Goal: Obtain resource: Download file/media

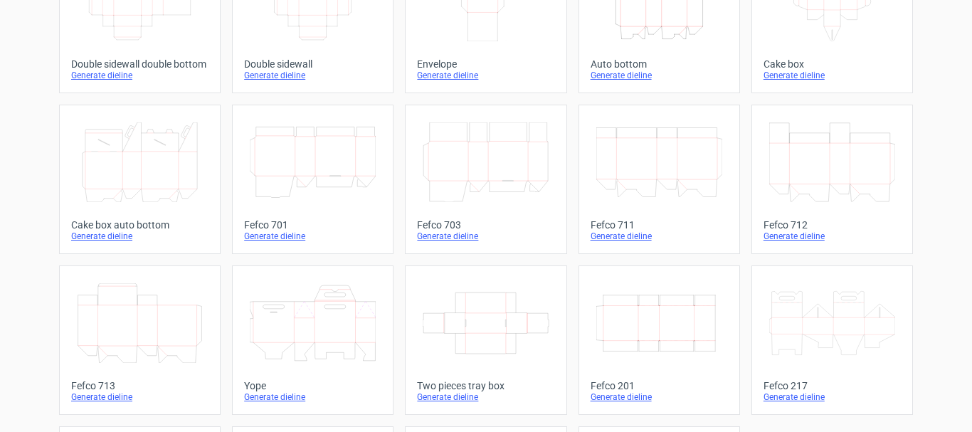
scroll to position [304, 0]
click at [597, 394] on div "Generate dieline" at bounding box center [659, 395] width 137 height 11
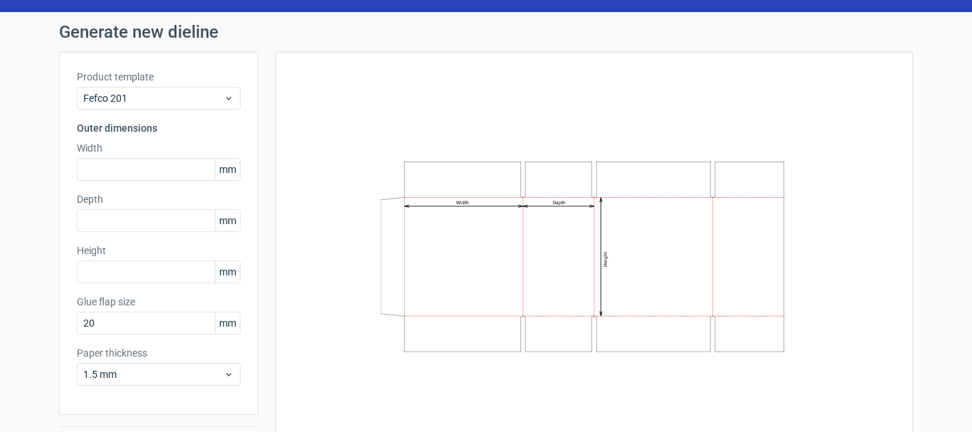
scroll to position [74, 0]
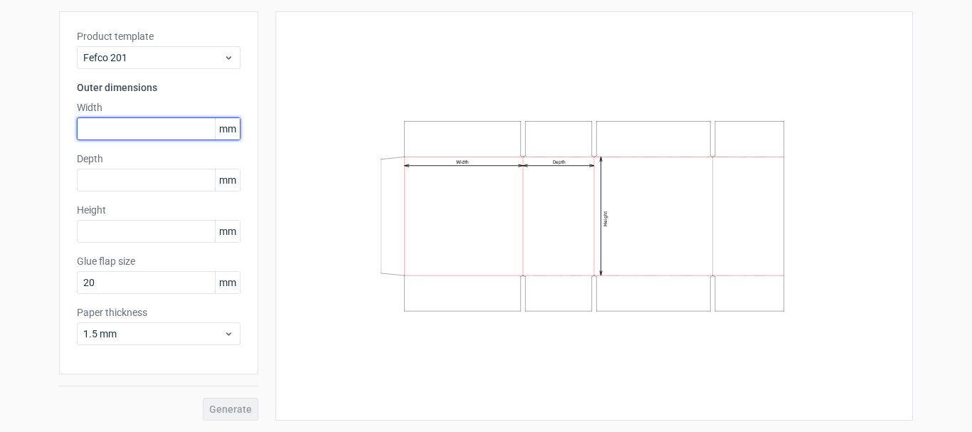
click at [103, 129] on input "text" at bounding box center [159, 128] width 164 height 23
type input "460"
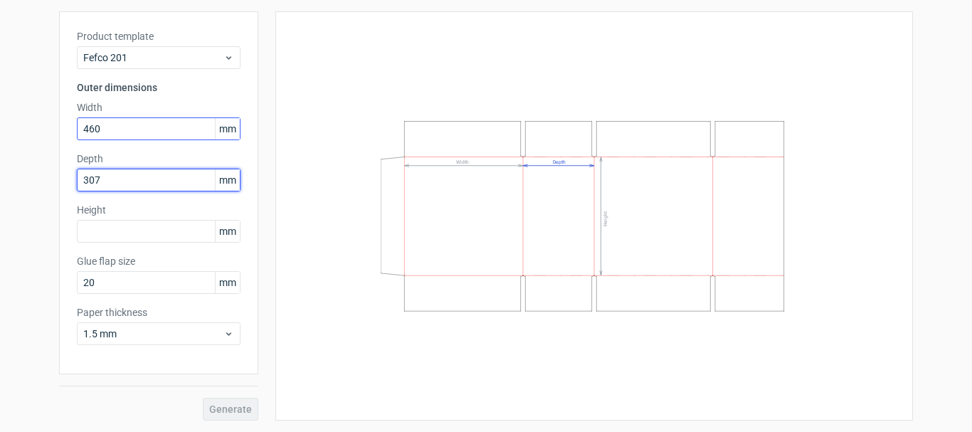
type input "307"
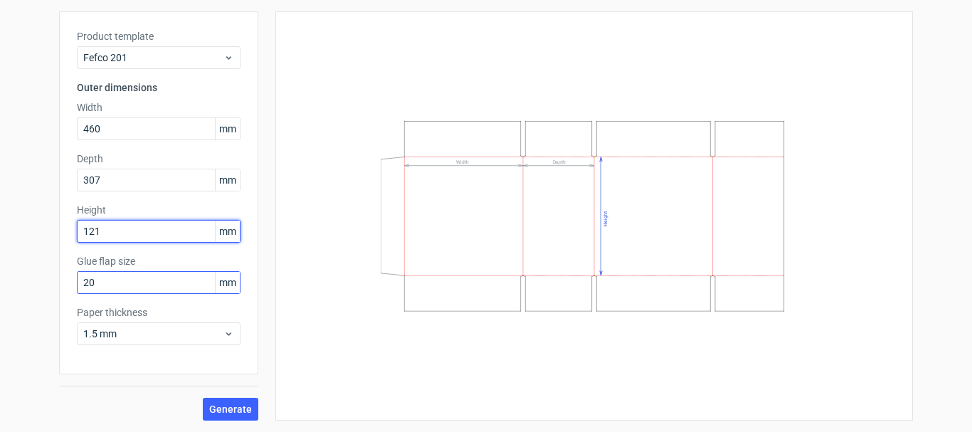
type input "121"
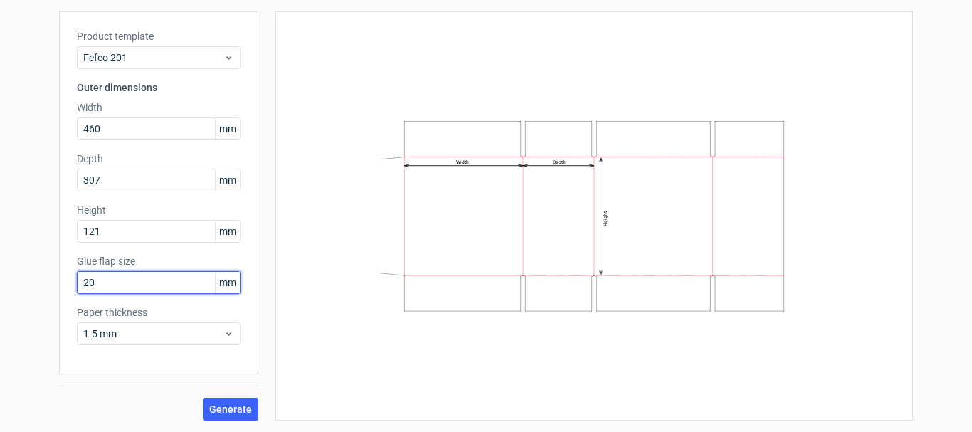
click at [112, 285] on input "20" at bounding box center [159, 282] width 164 height 23
type input "30"
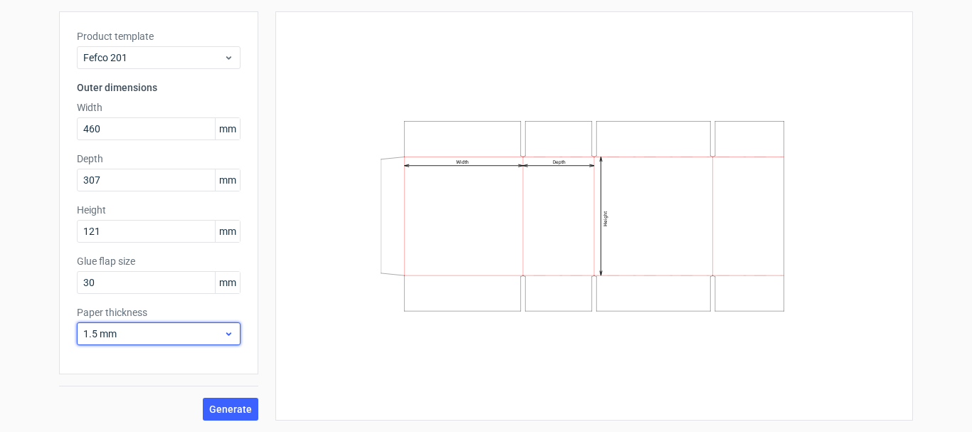
click at [117, 328] on span "1.5 mm" at bounding box center [153, 334] width 140 height 14
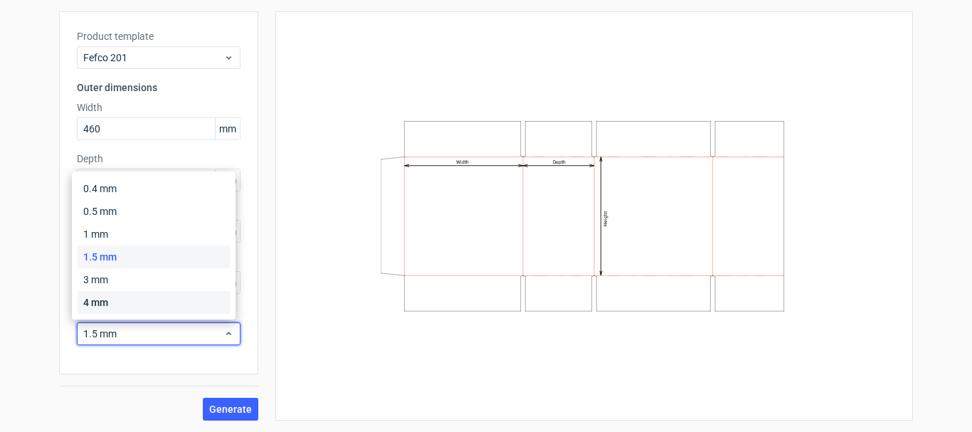
click at [113, 298] on div "4 mm" at bounding box center [154, 302] width 152 height 23
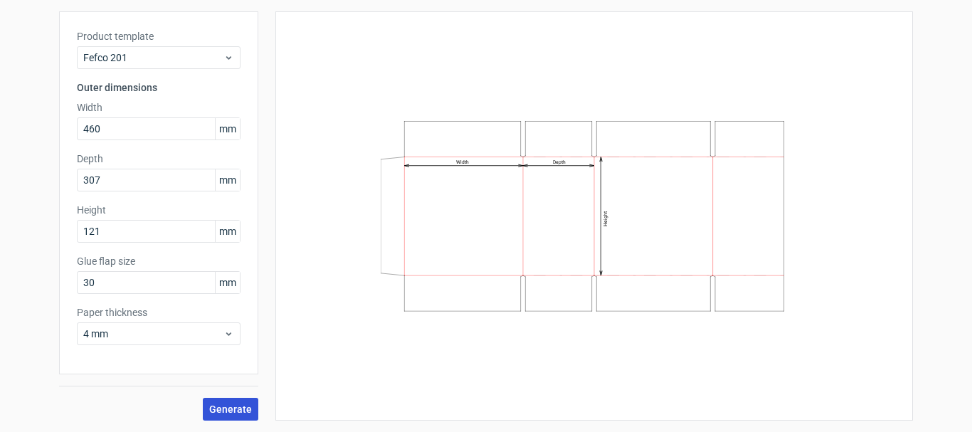
click at [219, 410] on span "Generate" at bounding box center [230, 409] width 43 height 10
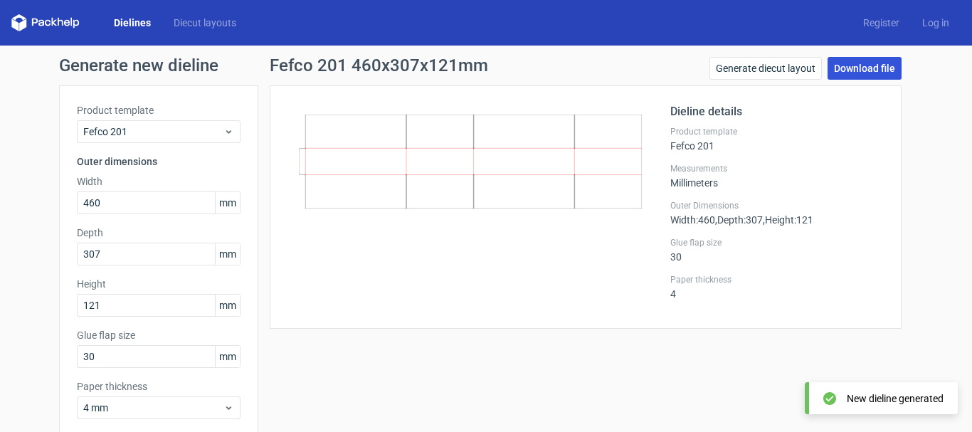
click at [840, 73] on link "Download file" at bounding box center [865, 68] width 74 height 23
